Goal: Information Seeking & Learning: Learn about a topic

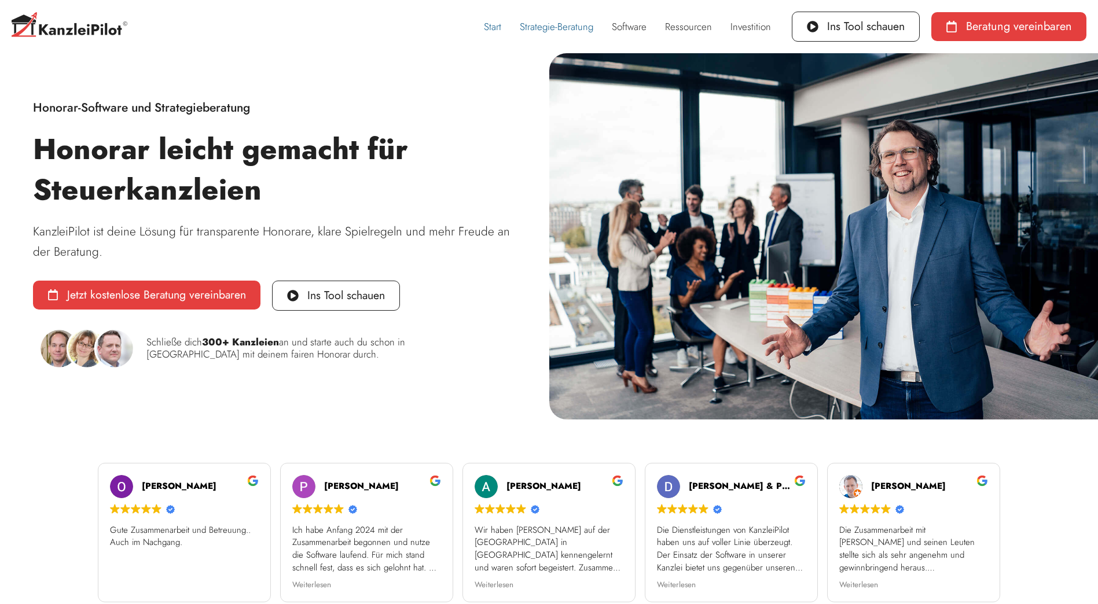
click at [576, 26] on link "Strategie-Beratung" at bounding box center [556, 26] width 92 height 27
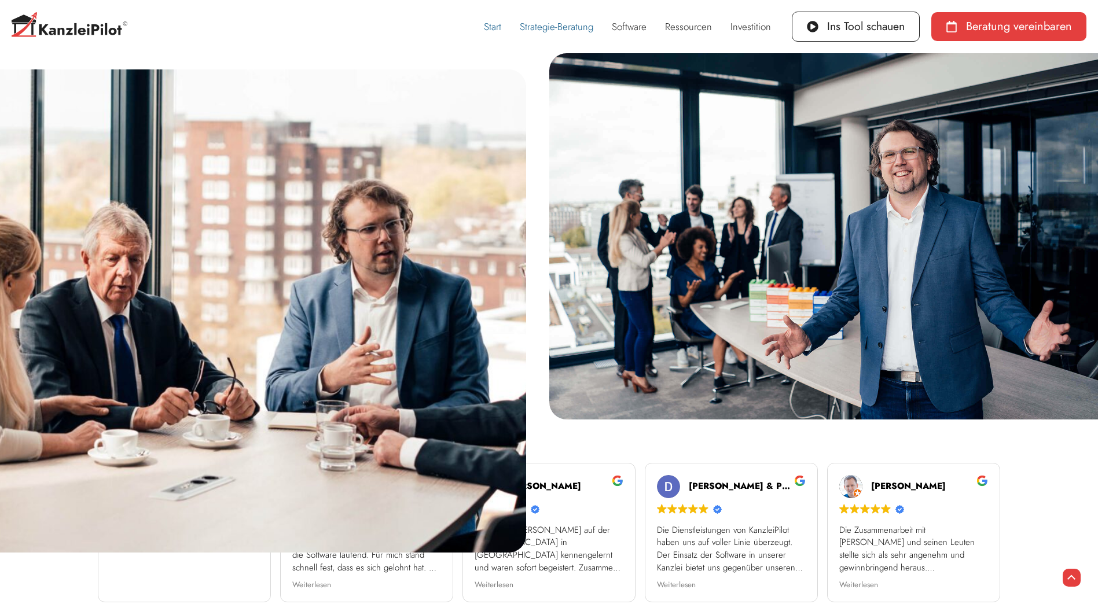
scroll to position [1590, 0]
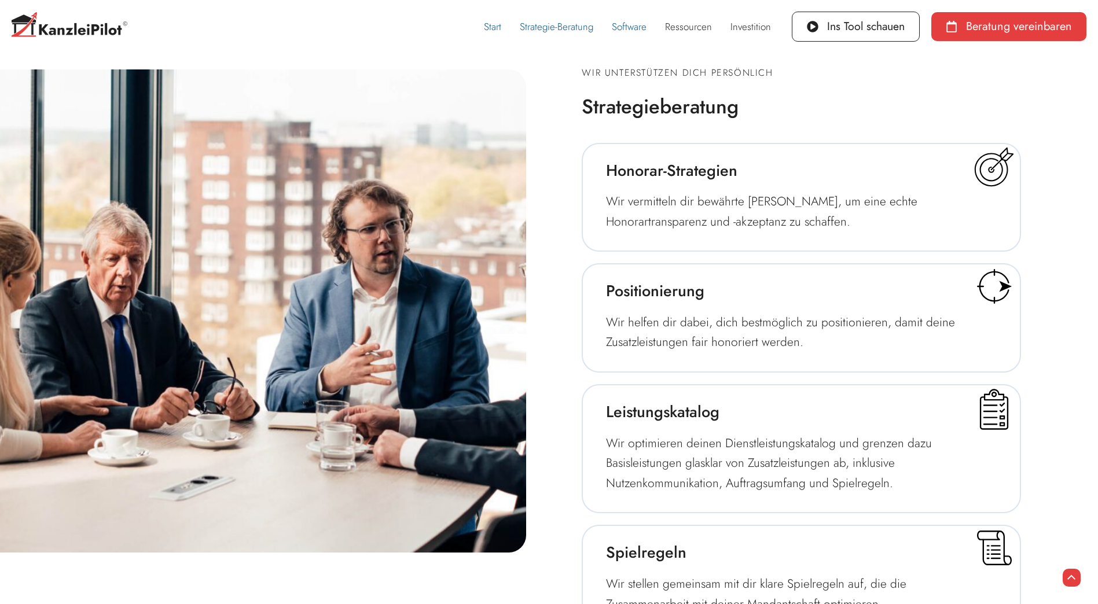
click at [639, 27] on link "Software" at bounding box center [628, 26] width 53 height 27
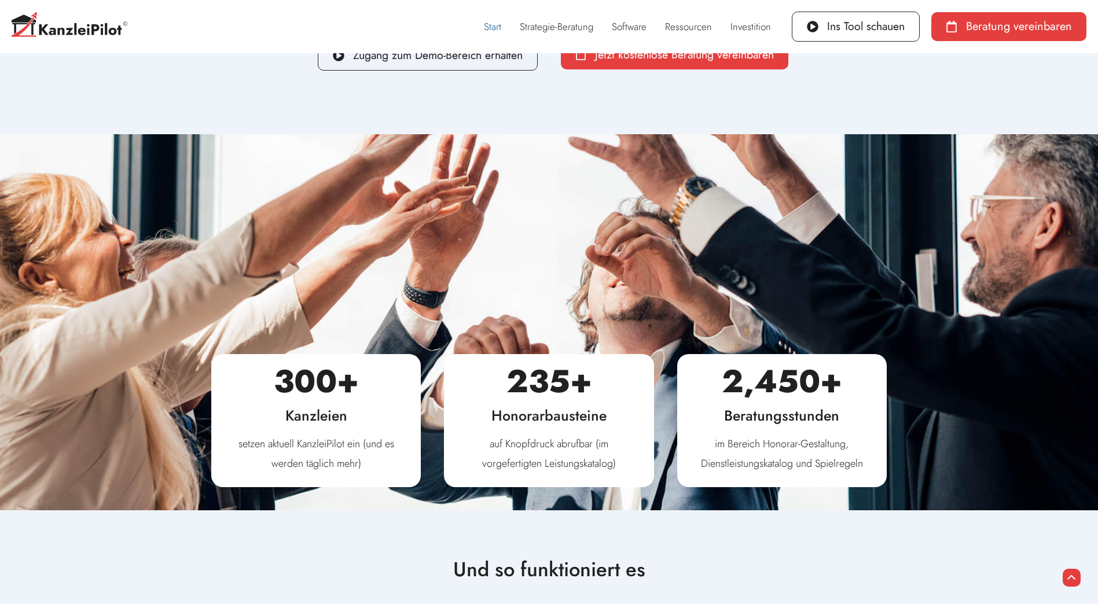
scroll to position [4180, 0]
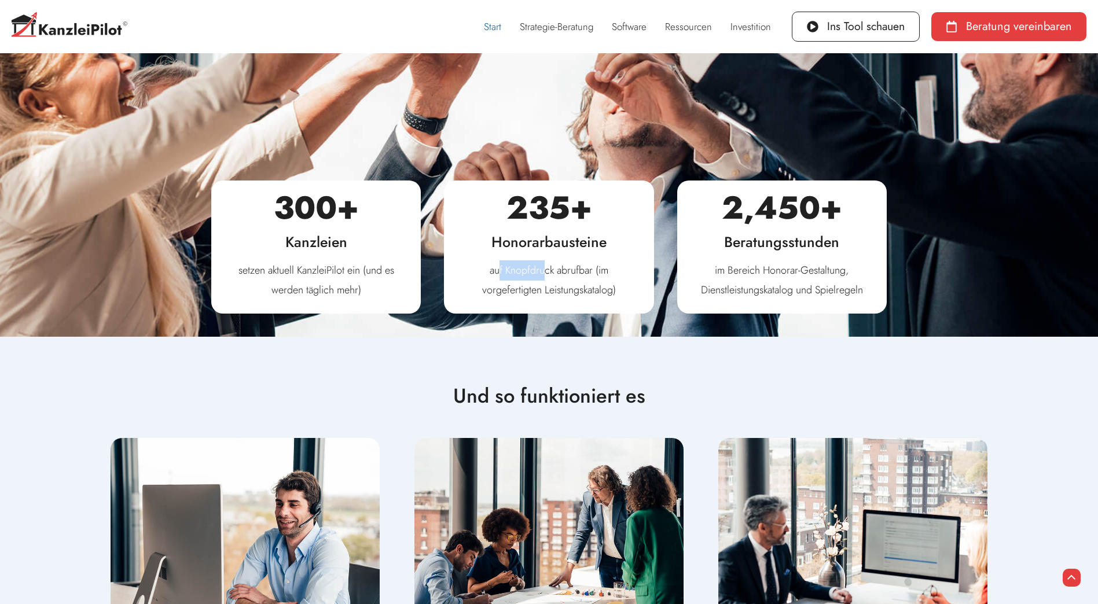
drag, startPoint x: 500, startPoint y: 268, endPoint x: 545, endPoint y: 268, distance: 44.6
click at [545, 268] on p "auf Knopfdruck abrufbar (im vorgefertigten Leistungskatalog)" at bounding box center [548, 280] width 175 height 40
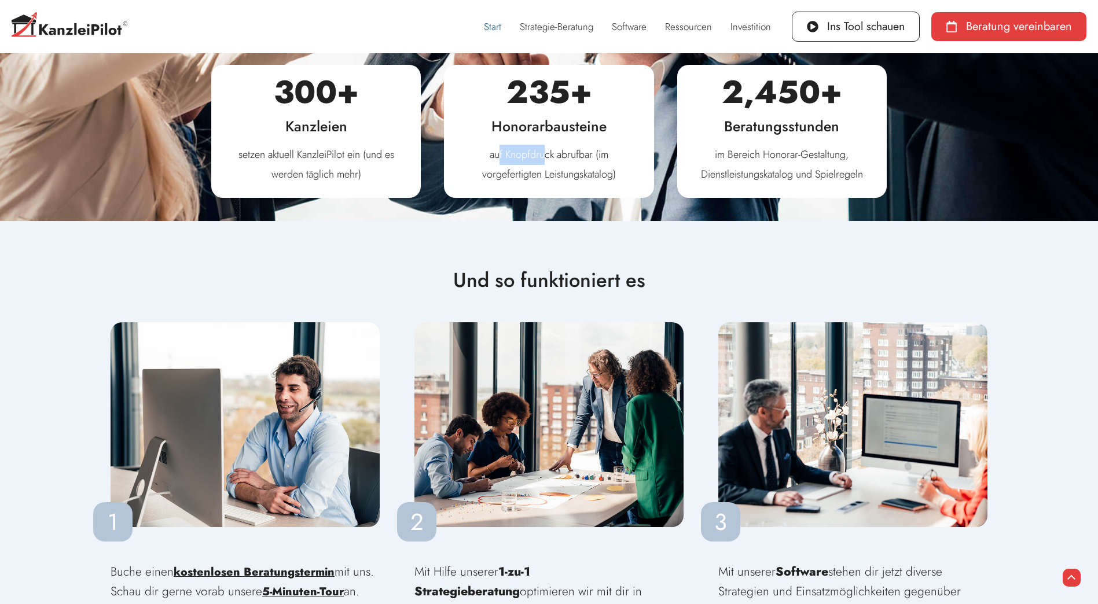
scroll to position [4411, 0]
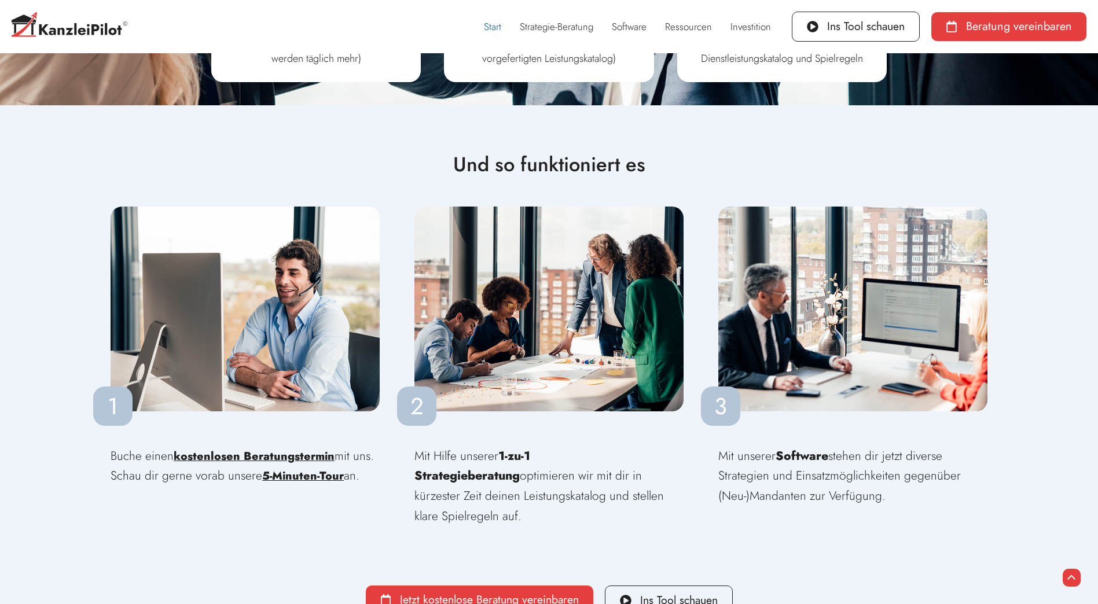
click at [486, 297] on img at bounding box center [548, 309] width 269 height 205
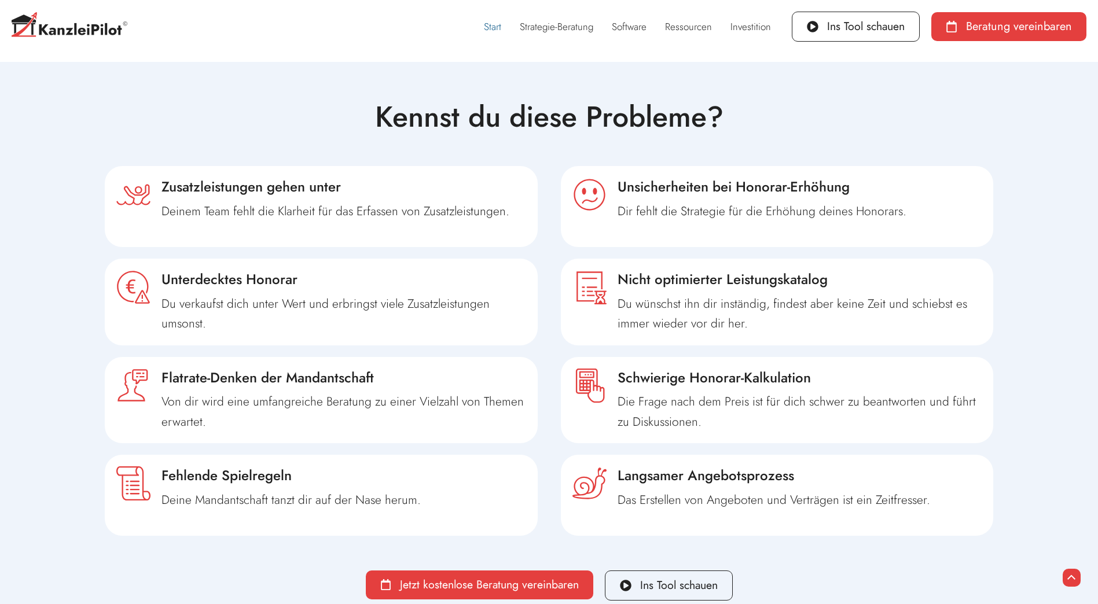
scroll to position [521, 0]
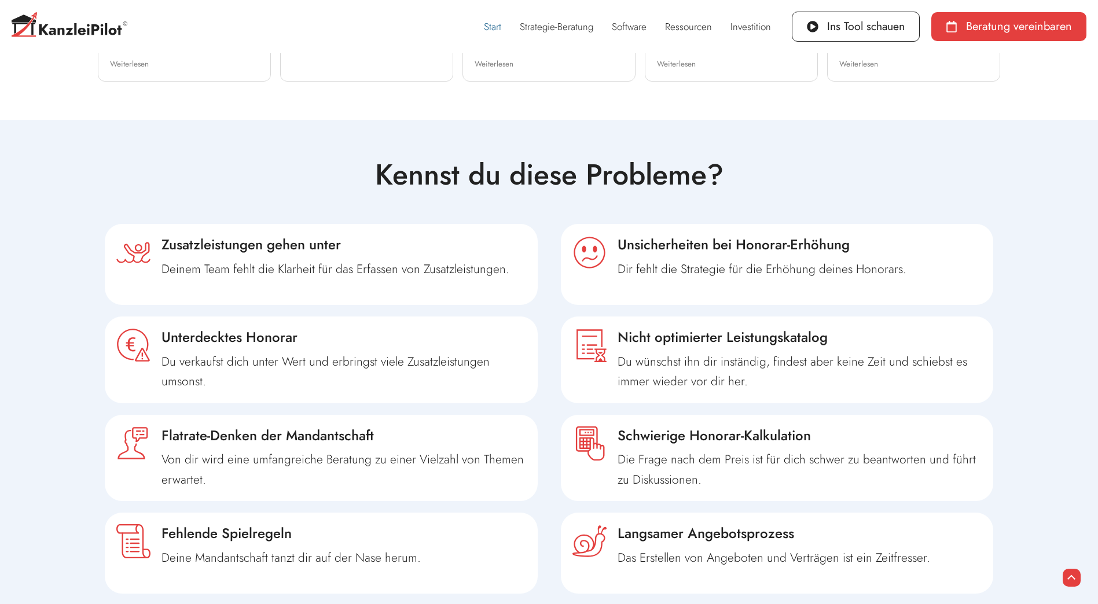
drag, startPoint x: 618, startPoint y: 243, endPoint x: 877, endPoint y: 223, distance: 260.1
click at [878, 223] on div "Unsicherheiten bei Honorar-Erhöhung Dir fehlt die Strategie für die Erhöhung de…" at bounding box center [777, 408] width 444 height 381
click at [639, 235] on span "Unsicherheiten bei Honorar-Erhöhung" at bounding box center [734, 244] width 232 height 20
drag, startPoint x: 620, startPoint y: 270, endPoint x: 874, endPoint y: 270, distance: 254.1
click at [874, 270] on p "Dir fehlt die Strategie für die Erhöhung deines Honorars." at bounding box center [800, 269] width 365 height 20
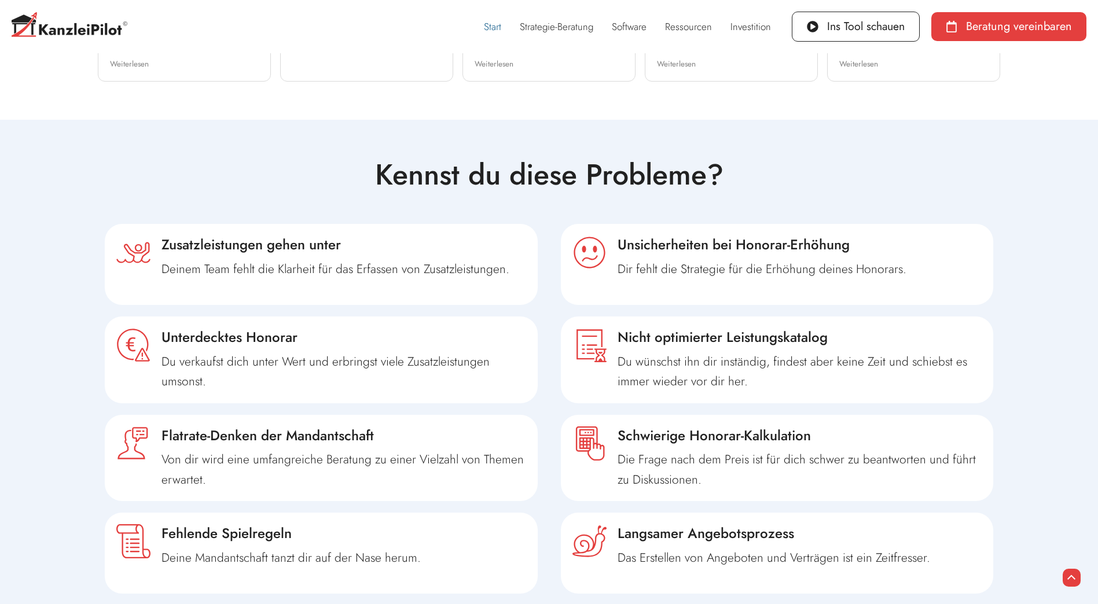
click at [683, 212] on div ".uuid-6f10cd2d-c662-4632-91ba-3a2da6217772{fill:#e43f3e;} Zusatzleistungen gehe…" at bounding box center [549, 408] width 900 height 393
click at [311, 161] on div "Kennst du diese Probleme?" at bounding box center [549, 174] width 900 height 29
click at [201, 145] on div "Kennst du diese Probleme? .uuid-6f10cd2d-c662-4632-91ba-3a2da6217772{fill:#e43f…" at bounding box center [549, 412] width 912 height 585
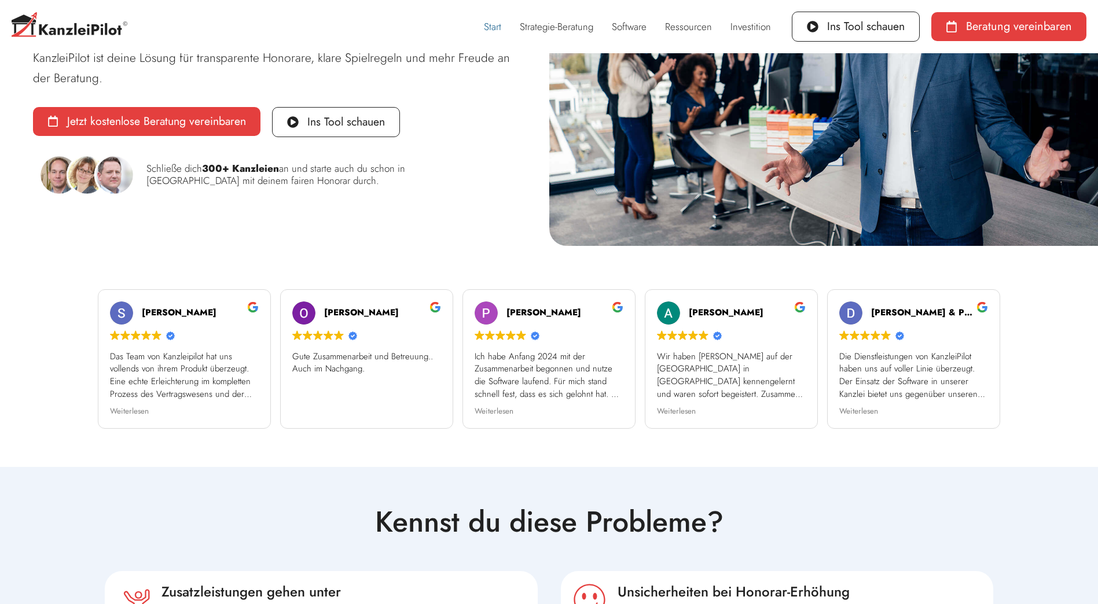
scroll to position [0, 0]
